Goal: Transaction & Acquisition: Download file/media

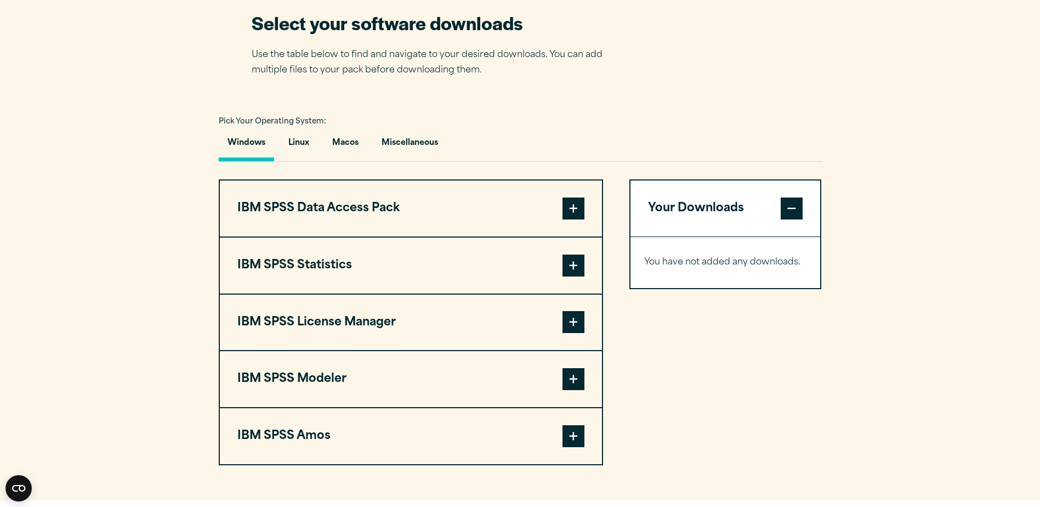
scroll to position [713, 0]
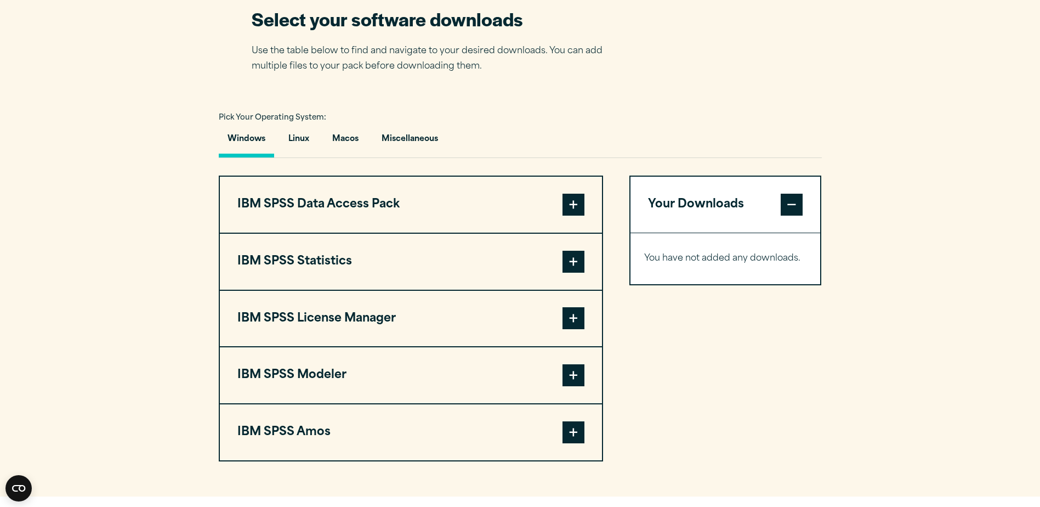
click at [381, 275] on button "IBM SPSS Statistics" at bounding box center [411, 262] width 382 height 56
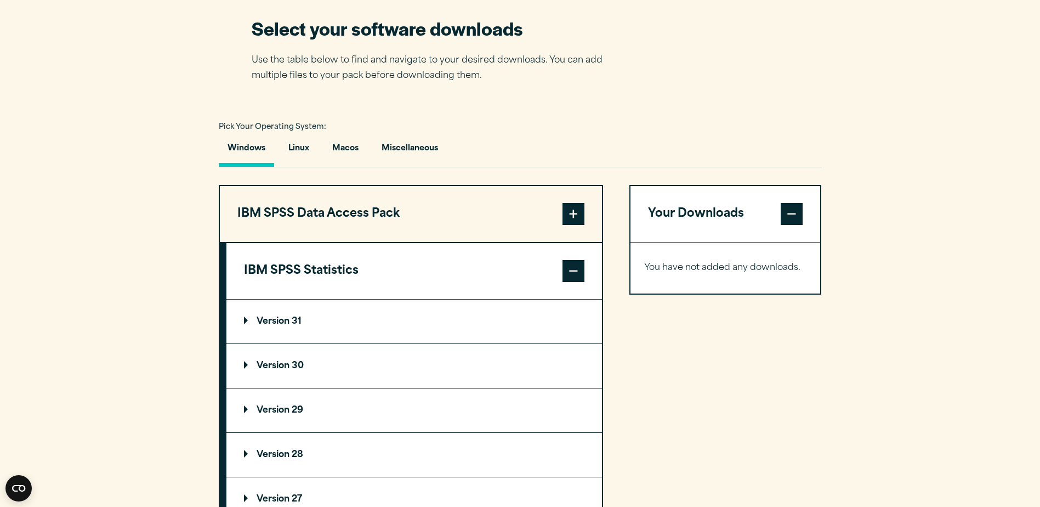
scroll to position [932, 0]
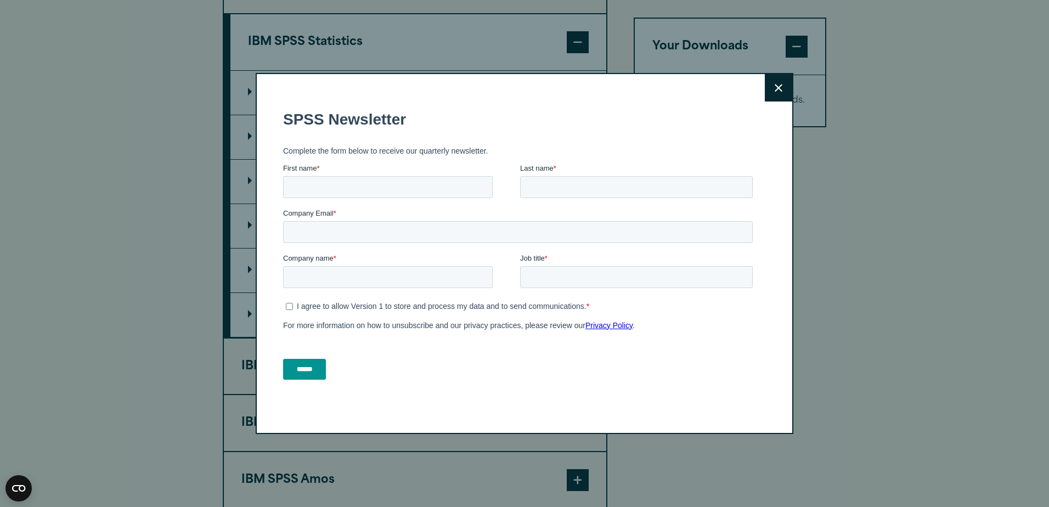
click at [776, 87] on icon at bounding box center [778, 88] width 8 height 8
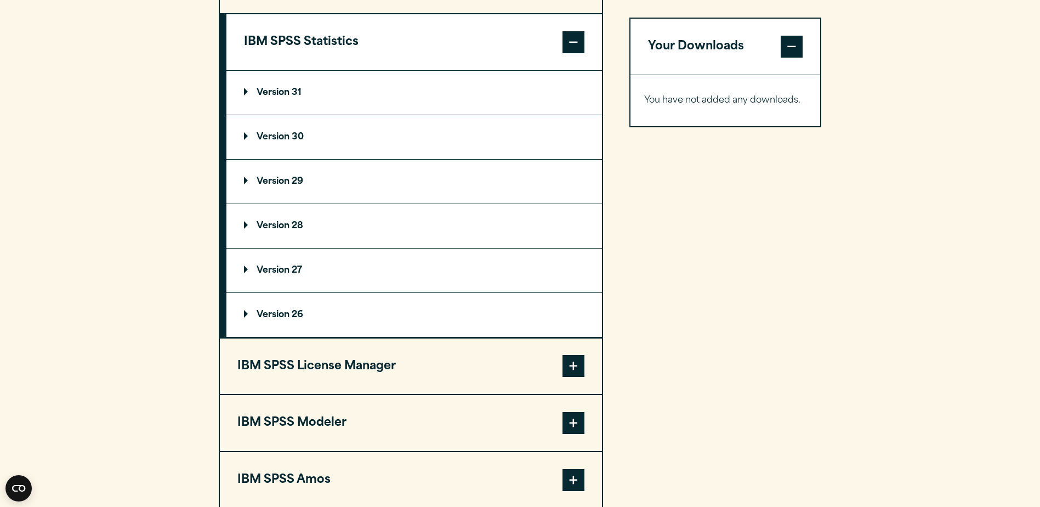
click at [267, 186] on summary "Version 29" at bounding box center [414, 182] width 376 height 44
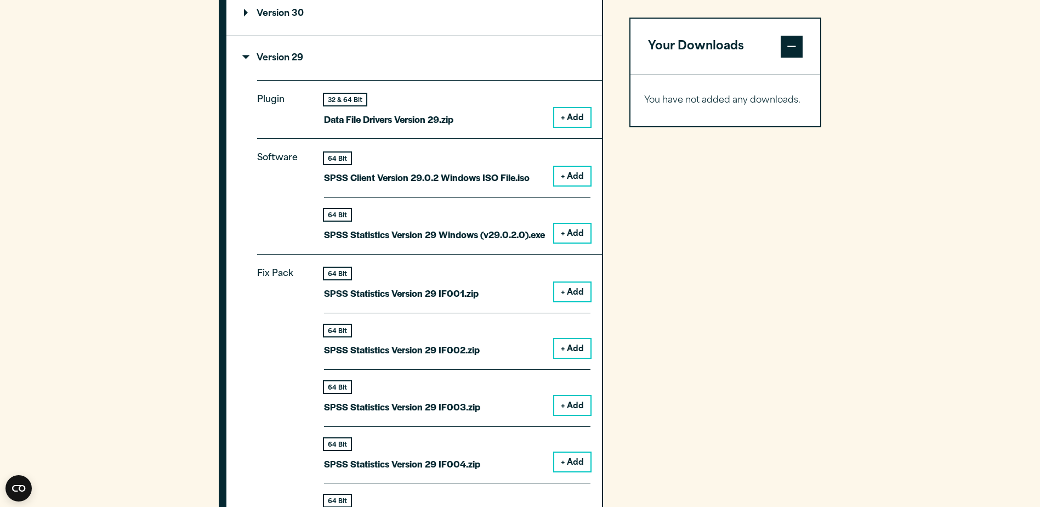
scroll to position [1042, 0]
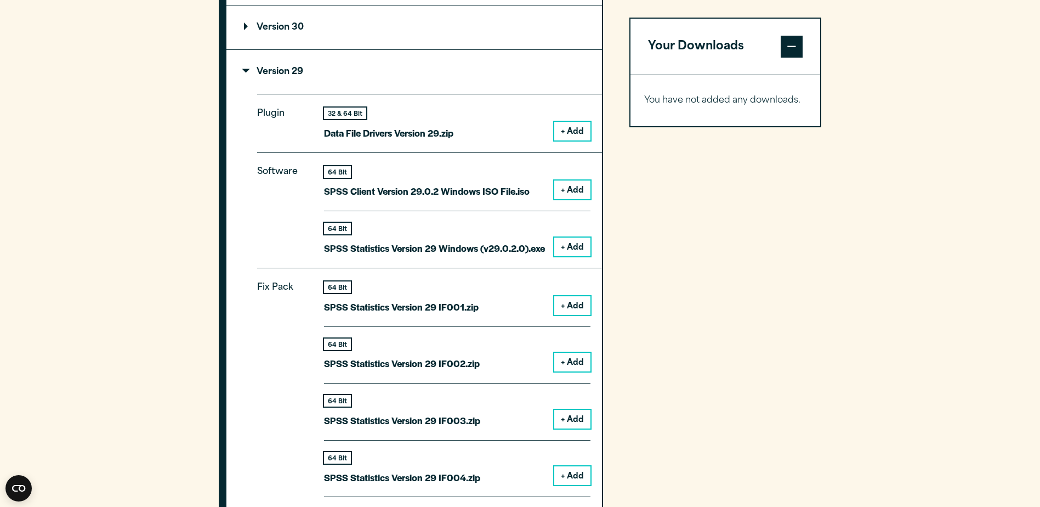
click at [567, 245] on button "+ Add" at bounding box center [572, 246] width 36 height 19
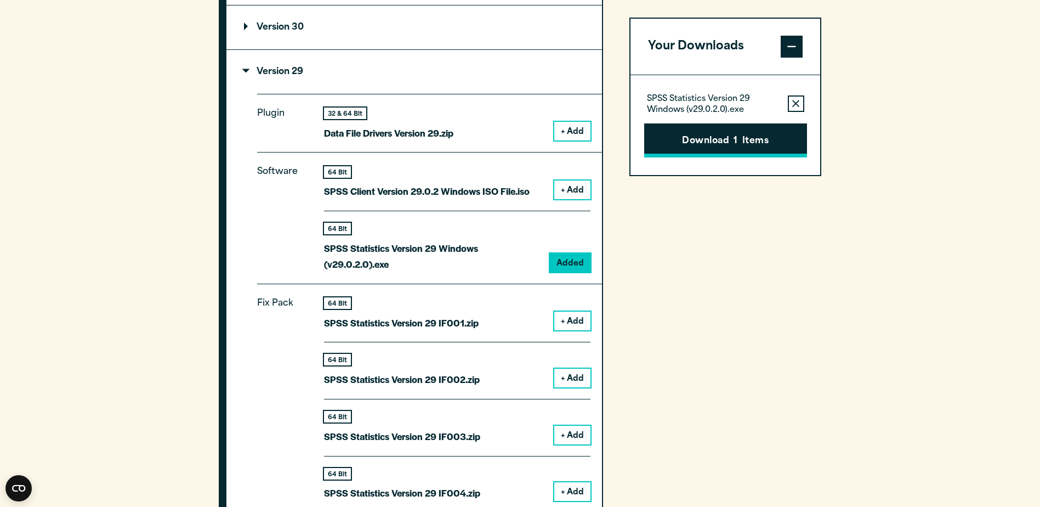
click at [706, 142] on button "Download 1 Items" at bounding box center [725, 140] width 163 height 34
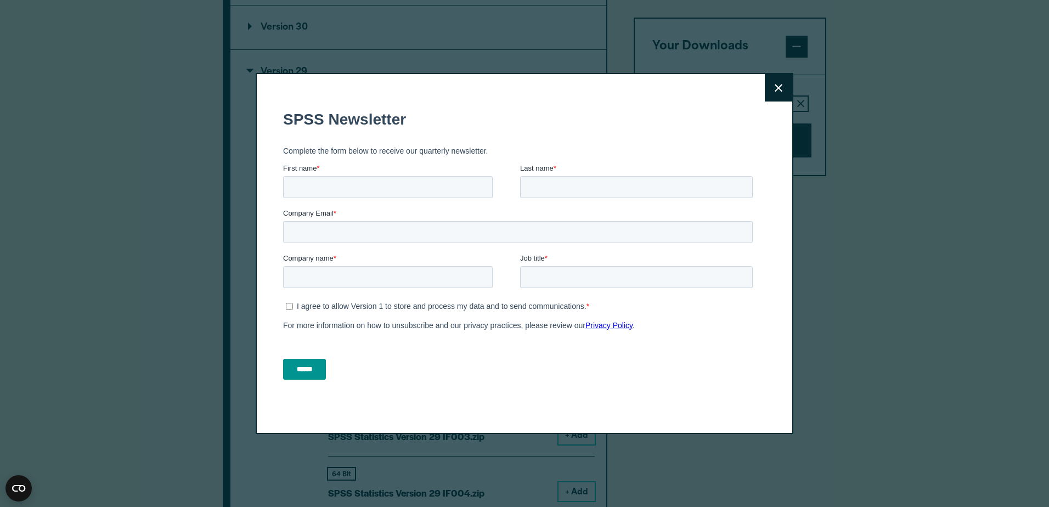
click at [778, 95] on button "Close" at bounding box center [777, 87] width 27 height 27
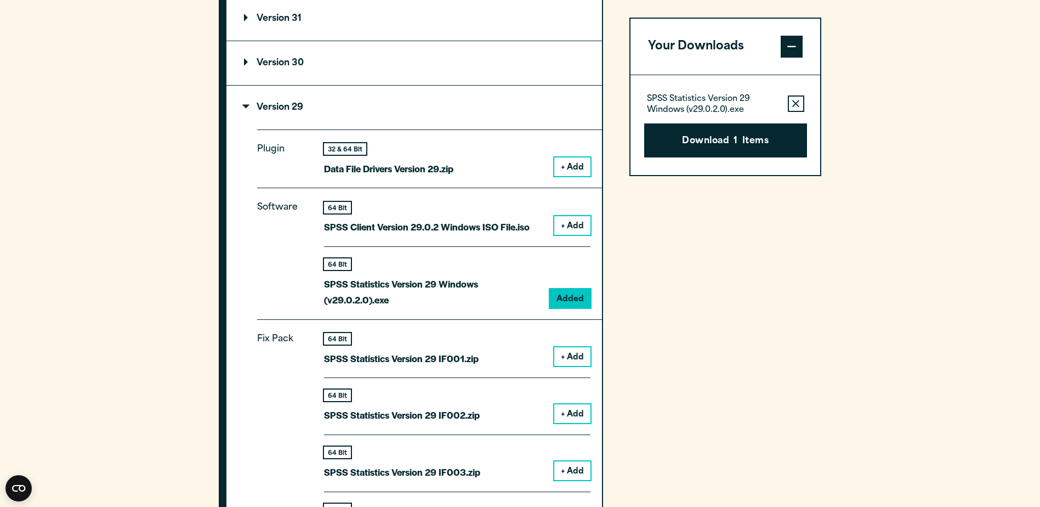
scroll to position [987, 0]
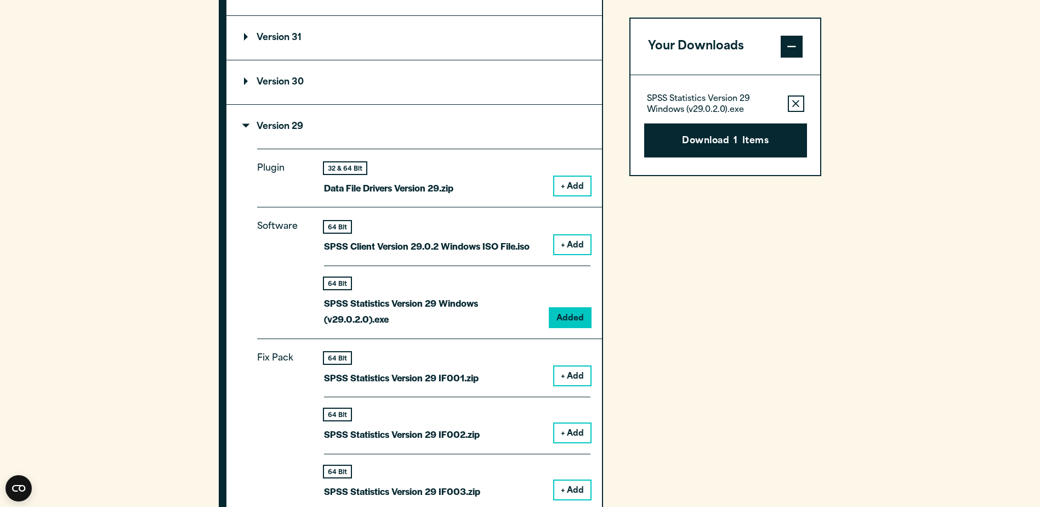
click at [672, 139] on button "Download 1 Items" at bounding box center [725, 140] width 163 height 34
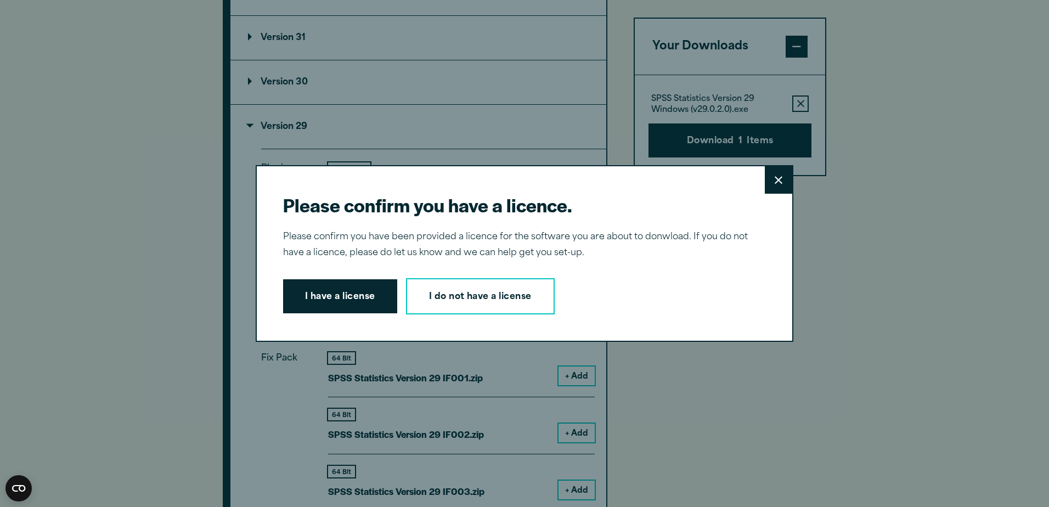
click at [341, 298] on button "I have a license" at bounding box center [340, 296] width 114 height 34
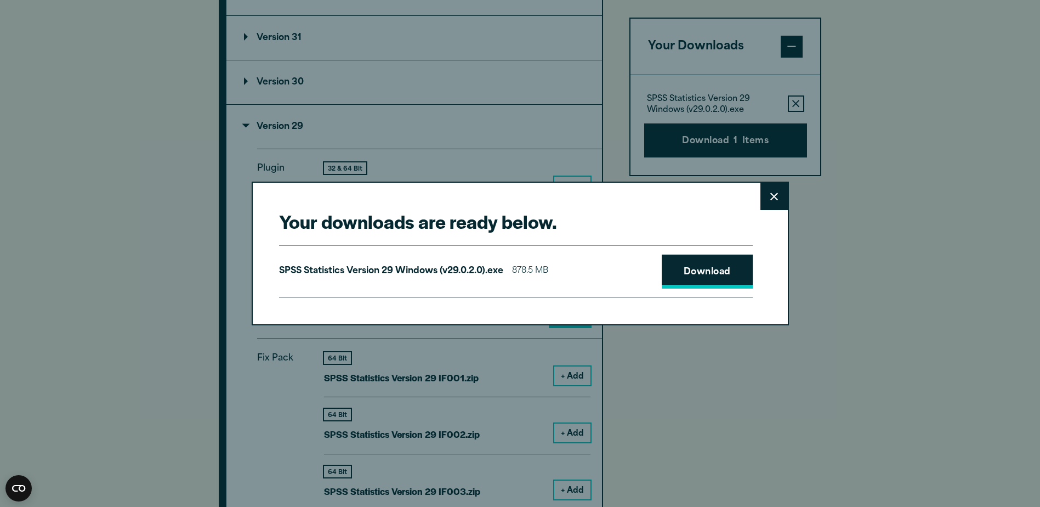
click at [711, 285] on link "Download" at bounding box center [707, 271] width 91 height 34
